Goal: Task Accomplishment & Management: Manage account settings

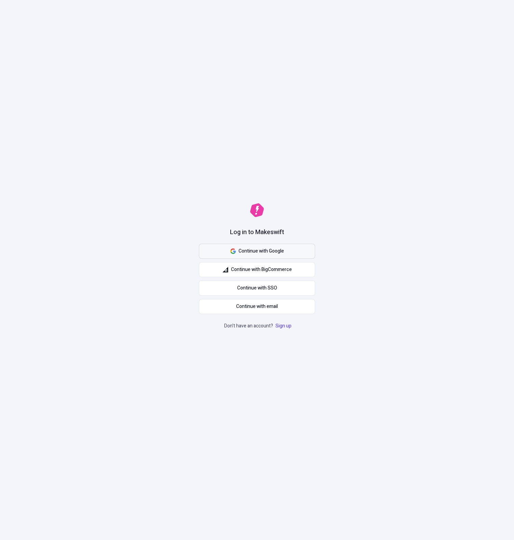
click at [284, 252] on button "Continue with Google" at bounding box center [257, 251] width 116 height 15
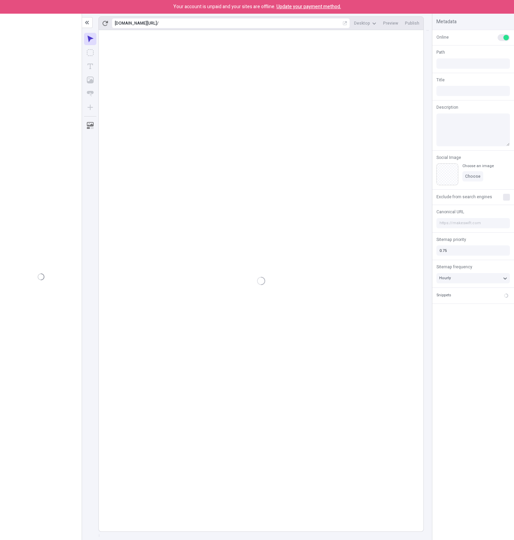
type input "/page-3asdfasdf"
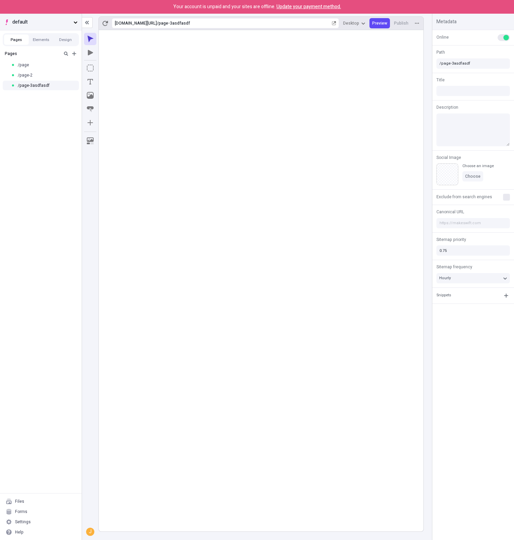
click at [13, 23] on span "default" at bounding box center [41, 22] width 58 height 8
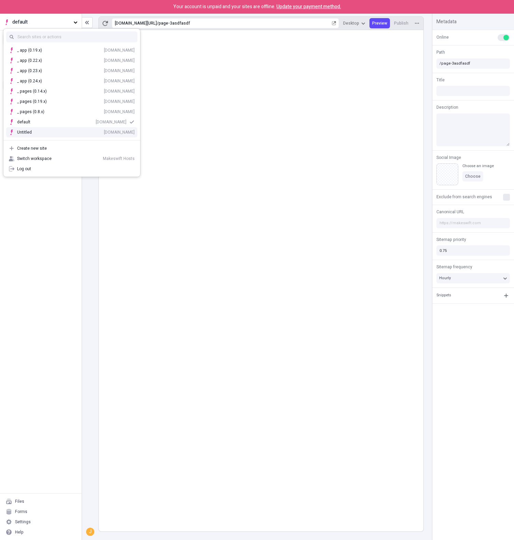
click at [257, 123] on rect at bounding box center [261, 280] width 325 height 501
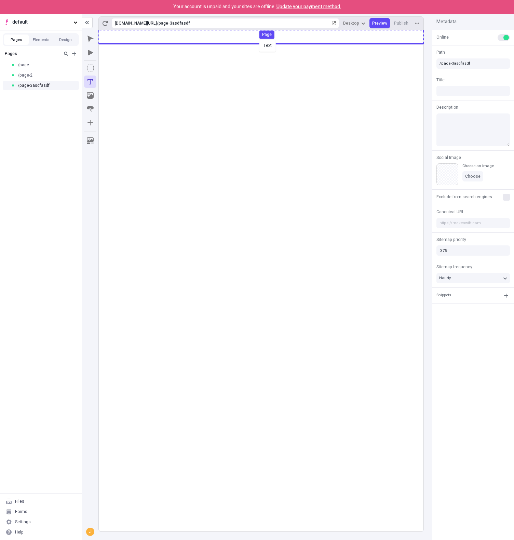
click at [258, 39] on div "Text Page" at bounding box center [257, 270] width 514 height 540
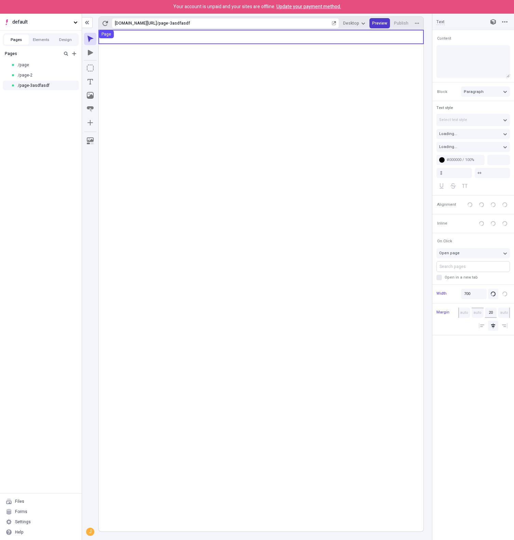
type input "18"
type input "1.5"
type textarea "Authoritatively transform client-focused clouds, to progressively productivate …"
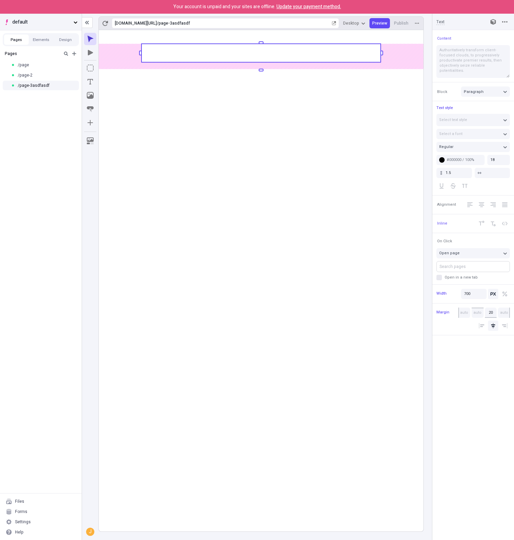
click at [42, 21] on span "default" at bounding box center [41, 22] width 58 height 8
click at [52, 37] on div "[PERSON_NAME]'s staging workspace!!" at bounding box center [72, 36] width 126 height 5
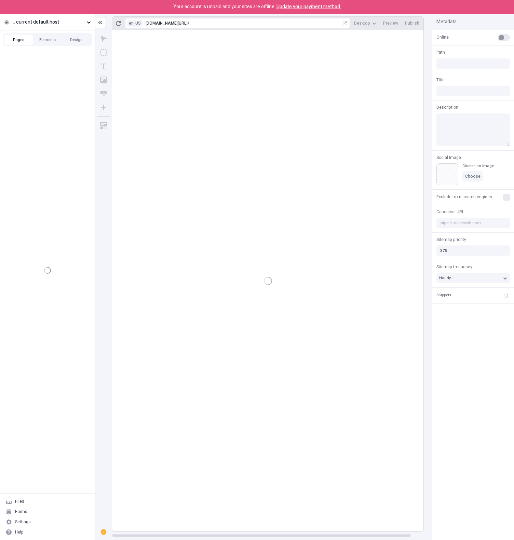
type input "/"
click at [76, 25] on span "_ current default host" at bounding box center [48, 22] width 72 height 8
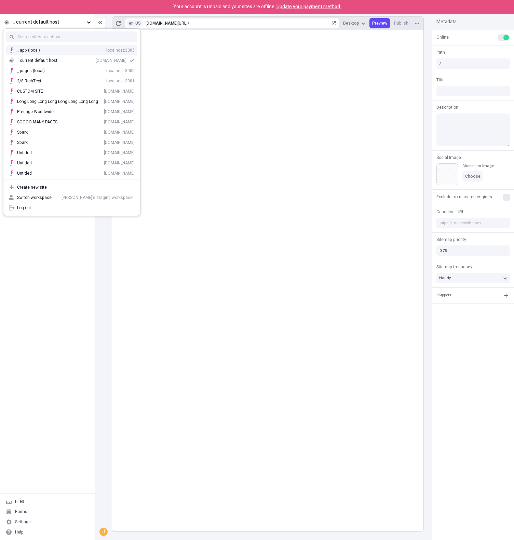
click at [220, 7] on p "Your account is unpaid and your sites are offline. Update your payment method." at bounding box center [257, 7] width 168 height 8
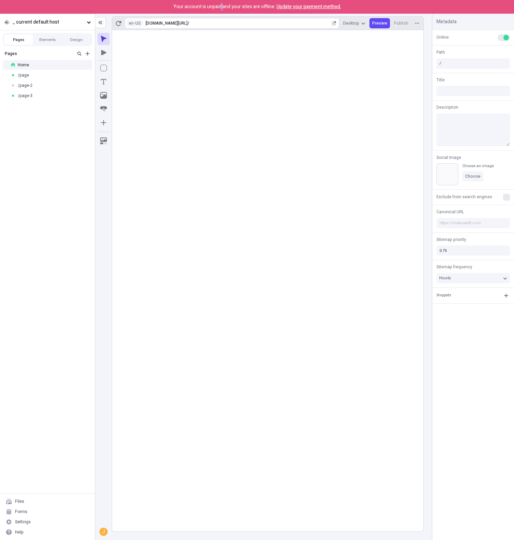
click at [220, 7] on p "Your account is unpaid and your sites are offline. Update your payment method." at bounding box center [257, 7] width 168 height 8
drag, startPoint x: 220, startPoint y: 7, endPoint x: 226, endPoint y: 7, distance: 5.5
click at [220, 7] on p "Your account is unpaid and your sites are offline. Update your payment method." at bounding box center [257, 7] width 168 height 8
click at [314, 8] on span "Update your payment method." at bounding box center [308, 6] width 65 height 7
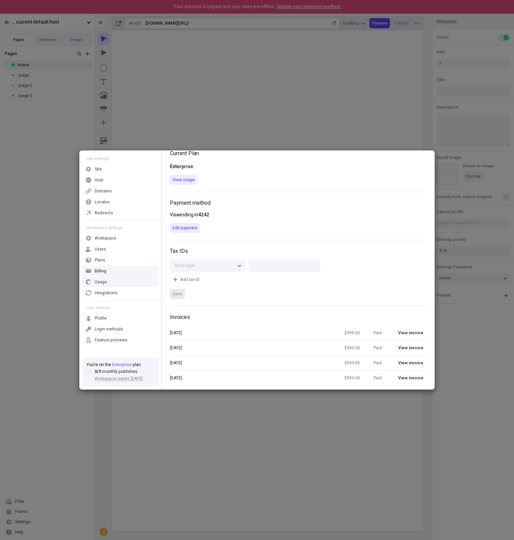
scroll to position [35, 0]
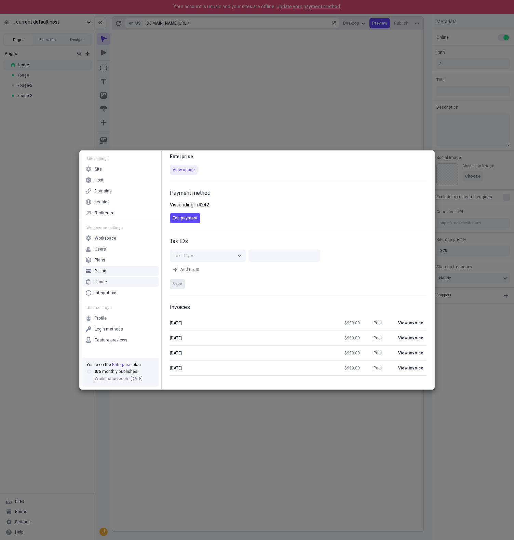
click at [192, 218] on span "Edit payment" at bounding box center [185, 217] width 25 height 5
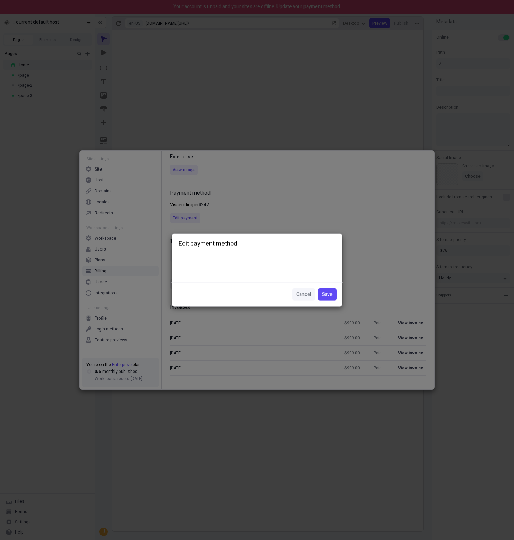
click at [0, 540] on com-1password-button at bounding box center [0, 540] width 0 height 0
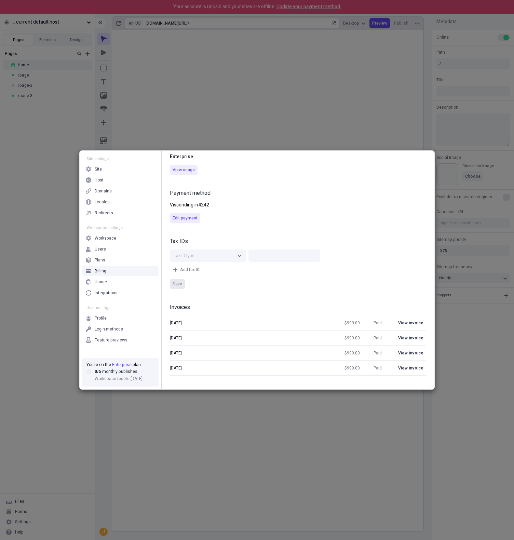
click at [249, 204] on p "Visa ending in 4242" at bounding box center [298, 205] width 256 height 8
click at [274, 276] on form "Tax ID type Add tax ID Save" at bounding box center [298, 269] width 256 height 40
click at [249, 212] on div "Payment method Visa ending in 4242 Edit payment" at bounding box center [298, 206] width 256 height 48
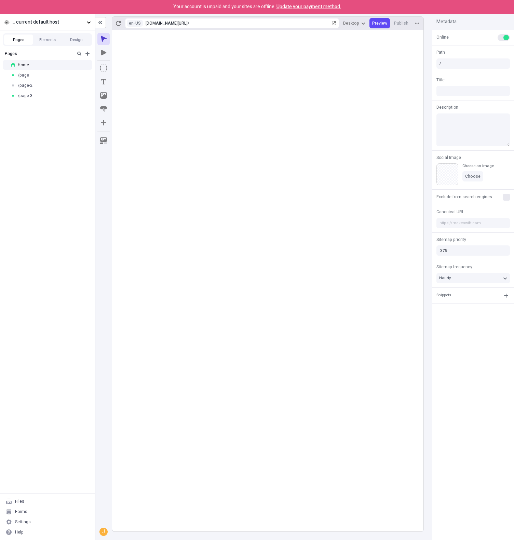
drag, startPoint x: 54, startPoint y: 147, endPoint x: 57, endPoint y: 55, distance: 91.3
click at [54, 144] on div "Pages Home /page /page-2 /page-3" at bounding box center [47, 270] width 95 height 446
click at [56, 17] on button "_ current default host" at bounding box center [47, 22] width 95 height 16
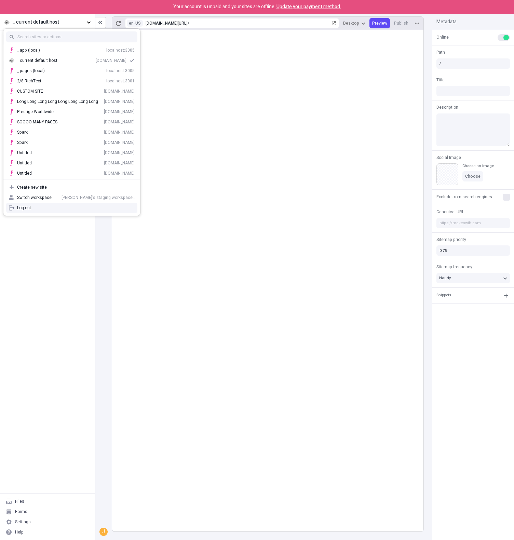
click at [62, 209] on div "Log out" at bounding box center [76, 207] width 118 height 5
